Goal: Task Accomplishment & Management: Use online tool/utility

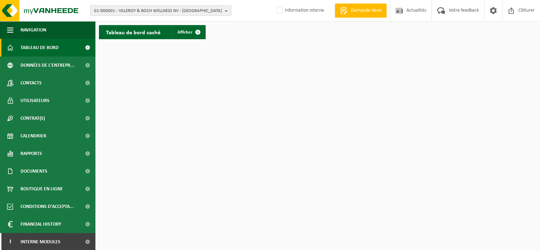
click at [115, 12] on span "01-000001 - VILLEROY & BOCH WELLNESS NV - ROESELARE" at bounding box center [158, 11] width 128 height 11
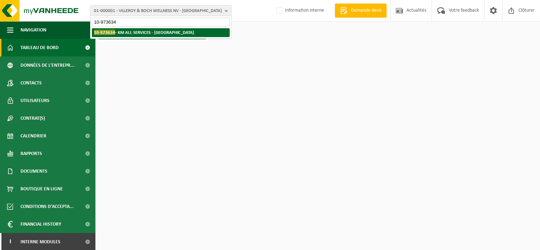
type input "10-973634"
click at [130, 30] on strong "10-973634 - KM ALL SERVICES - BERCHEM-SAINTE-AGATHE" at bounding box center [144, 32] width 100 height 5
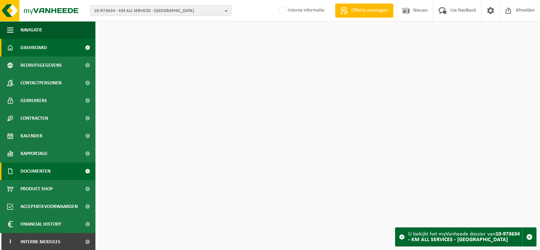
click at [45, 171] on span "Documenten" at bounding box center [36, 172] width 30 height 18
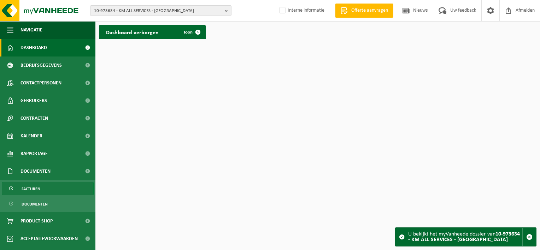
click at [45, 189] on link "Facturen" at bounding box center [48, 188] width 92 height 13
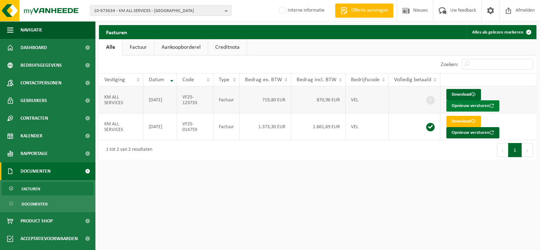
click at [461, 105] on button "Opnieuw versturen" at bounding box center [472, 105] width 53 height 11
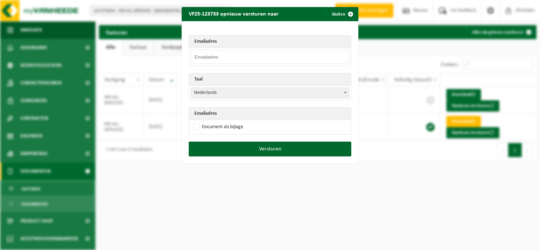
click at [216, 52] on input "email" at bounding box center [270, 57] width 158 height 14
click at [232, 56] on input "email" at bounding box center [270, 57] width 158 height 14
click at [289, 40] on th "Emailadres" at bounding box center [270, 42] width 162 height 12
click at [346, 13] on span "button" at bounding box center [351, 14] width 14 height 14
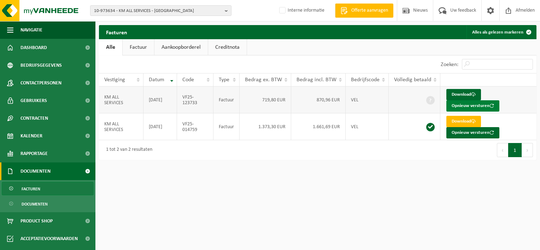
click at [472, 107] on button "Opnieuw versturen" at bounding box center [472, 105] width 53 height 11
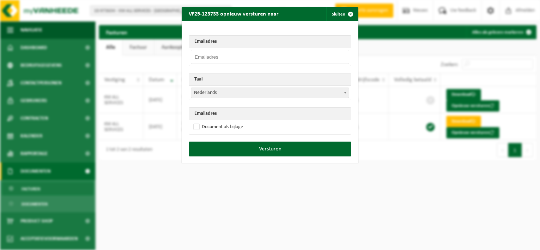
click at [231, 58] on input "email" at bounding box center [270, 57] width 158 height 14
drag, startPoint x: 240, startPoint y: 54, endPoint x: 191, endPoint y: 55, distance: 49.5
click at [191, 55] on input "jabbour@hotmail.be" at bounding box center [270, 57] width 158 height 14
click at [249, 55] on input "jabbour@hotmail.be" at bounding box center [270, 57] width 158 height 14
type input "jabbour@hotmail.be"
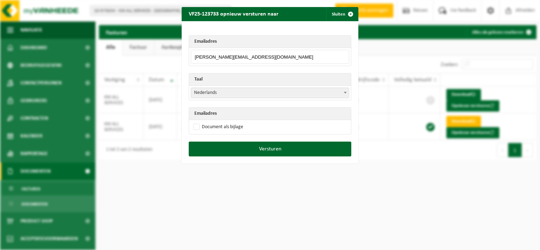
click at [221, 95] on span "Nederlands" at bounding box center [270, 93] width 158 height 10
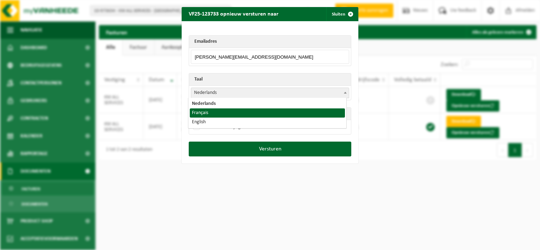
select select "fr"
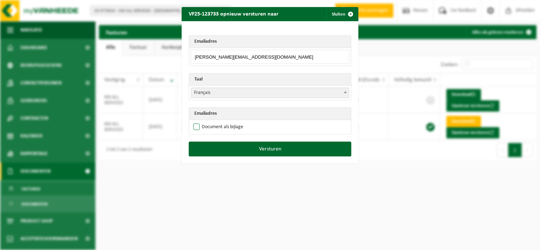
click at [194, 125] on label "Document als bijlage" at bounding box center [217, 127] width 51 height 11
click at [194, 122] on input "Document als bijlage" at bounding box center [279, 122] width 177 height 0
checkbox input "true"
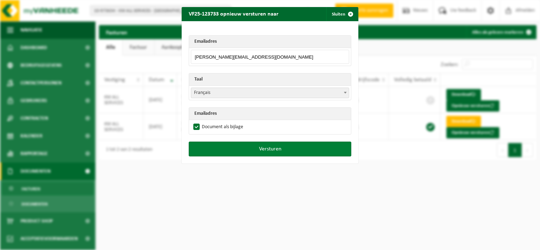
click at [262, 150] on button "Versturen" at bounding box center [270, 149] width 163 height 15
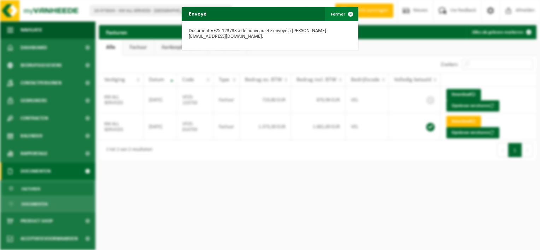
click at [340, 12] on button "Fermer" at bounding box center [341, 14] width 33 height 14
